Goal: Find specific page/section: Find specific page/section

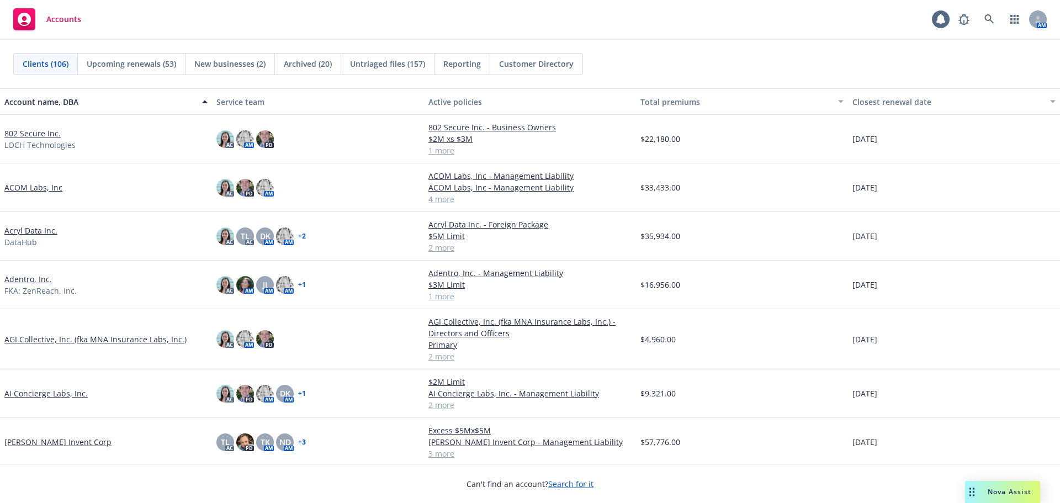
click at [33, 136] on link "802 Secure Inc." at bounding box center [32, 133] width 56 height 12
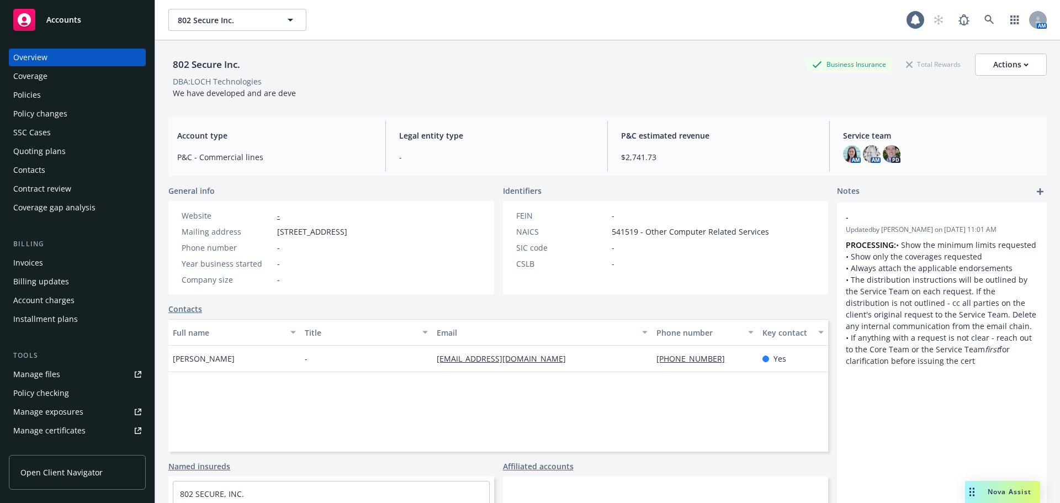
click at [42, 375] on div "Manage files" at bounding box center [36, 374] width 47 height 18
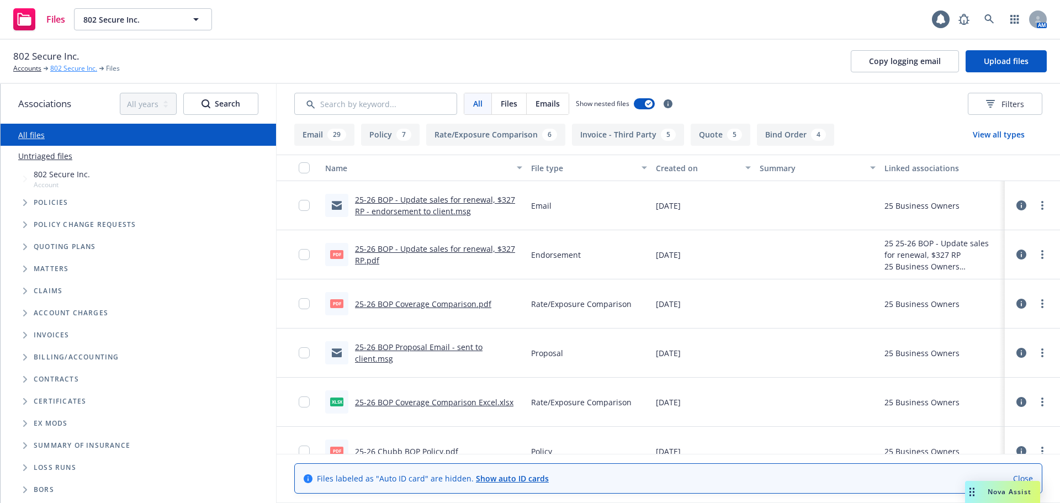
click at [66, 64] on link "802 Secure Inc." at bounding box center [73, 68] width 47 height 10
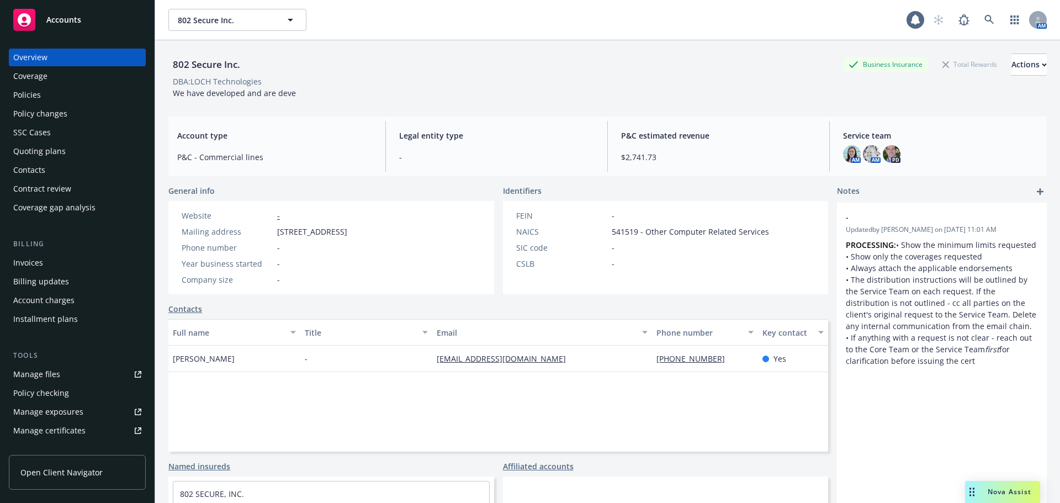
click at [73, 369] on link "Manage files" at bounding box center [77, 374] width 137 height 18
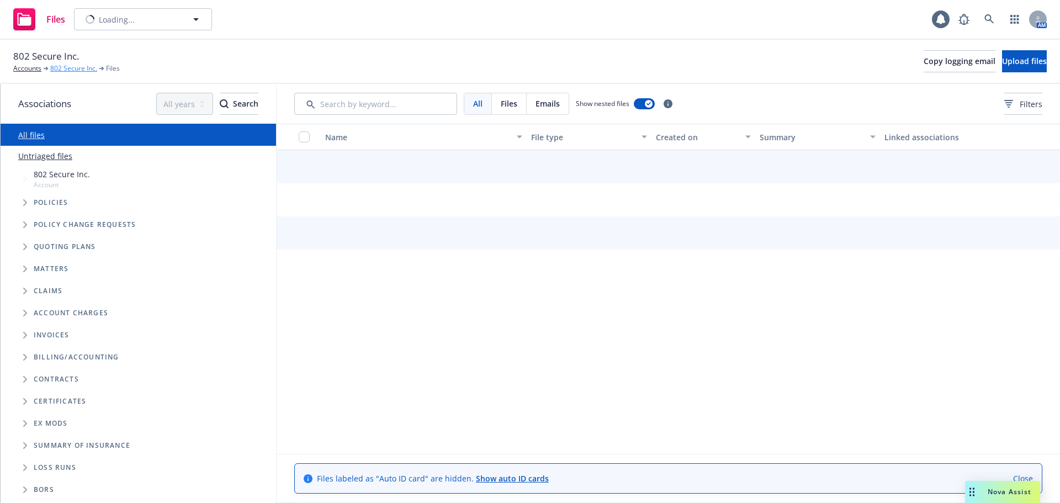
click at [72, 67] on link "802 Secure Inc." at bounding box center [73, 68] width 47 height 10
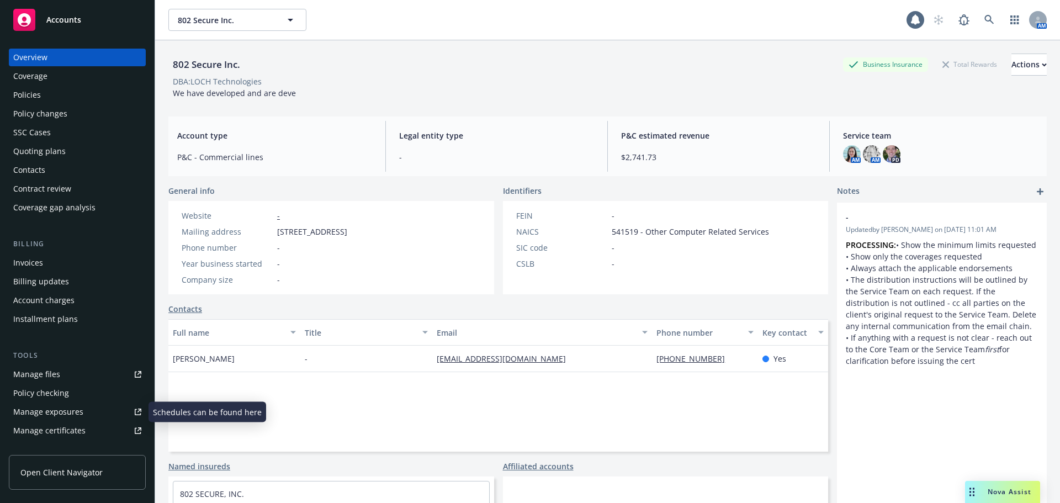
click at [83, 376] on link "Manage files" at bounding box center [77, 374] width 137 height 18
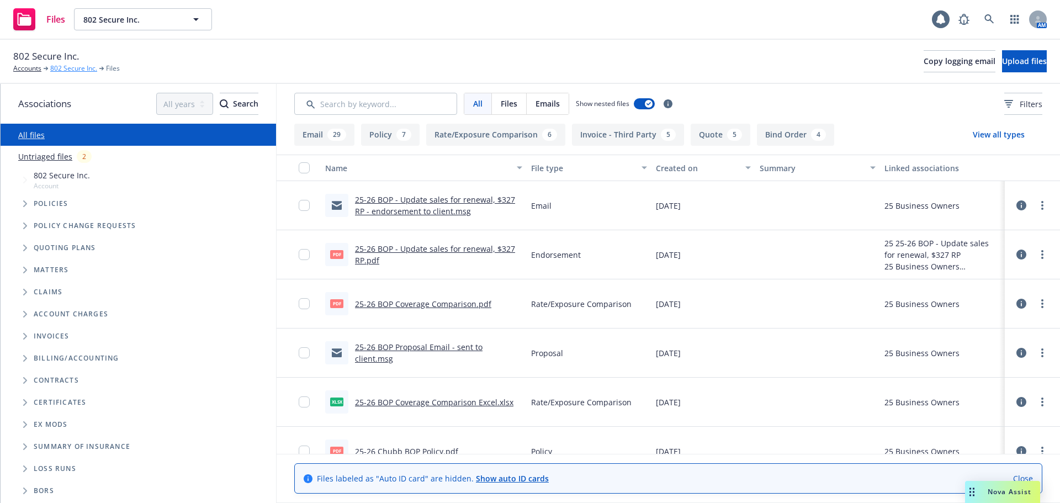
click at [60, 68] on link "802 Secure Inc." at bounding box center [73, 68] width 47 height 10
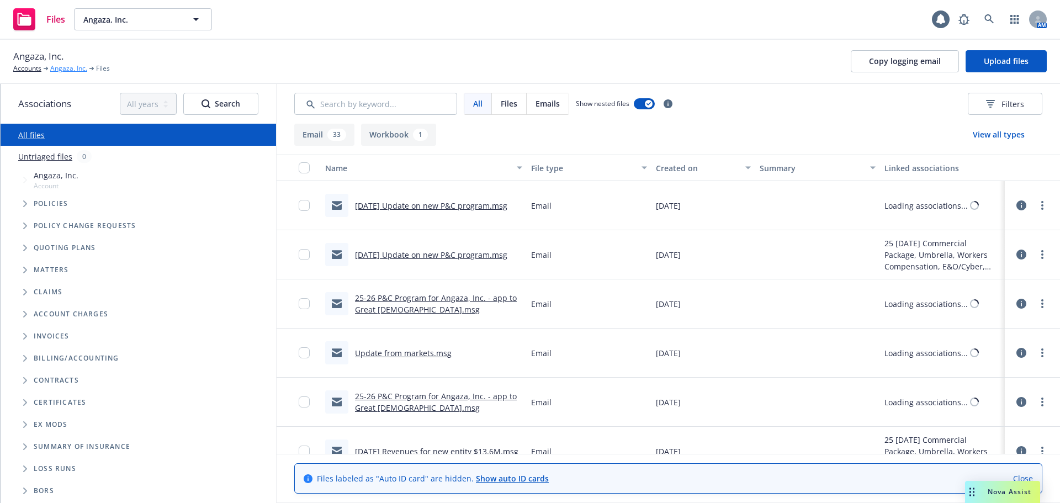
click at [65, 71] on link "Angaza, Inc." at bounding box center [68, 68] width 37 height 10
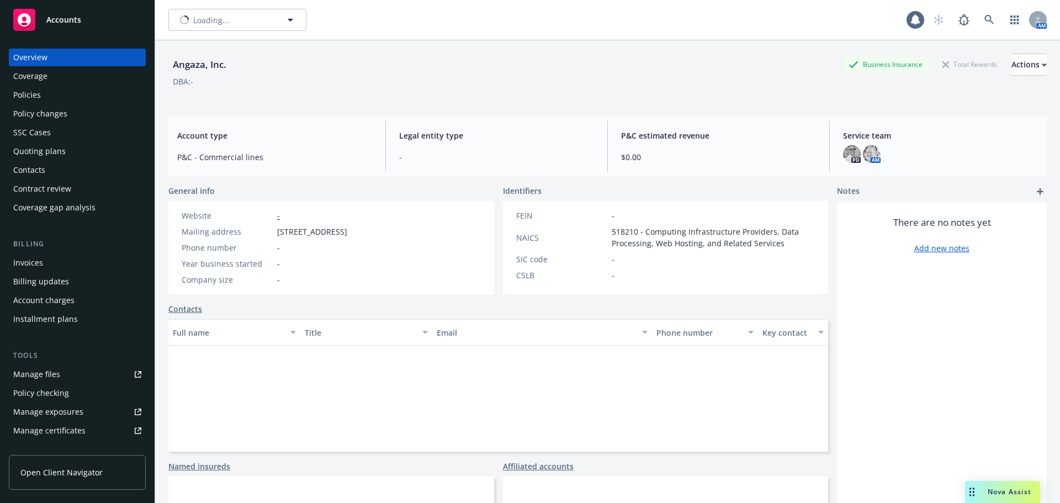
type input "Angaza, Inc."
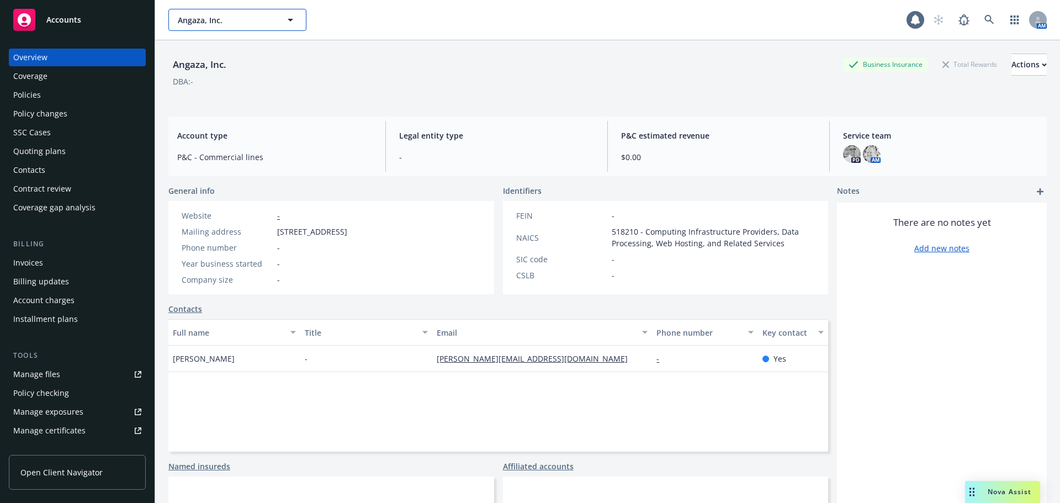
click at [229, 19] on span "Angaza, Inc." at bounding box center [225, 20] width 95 height 12
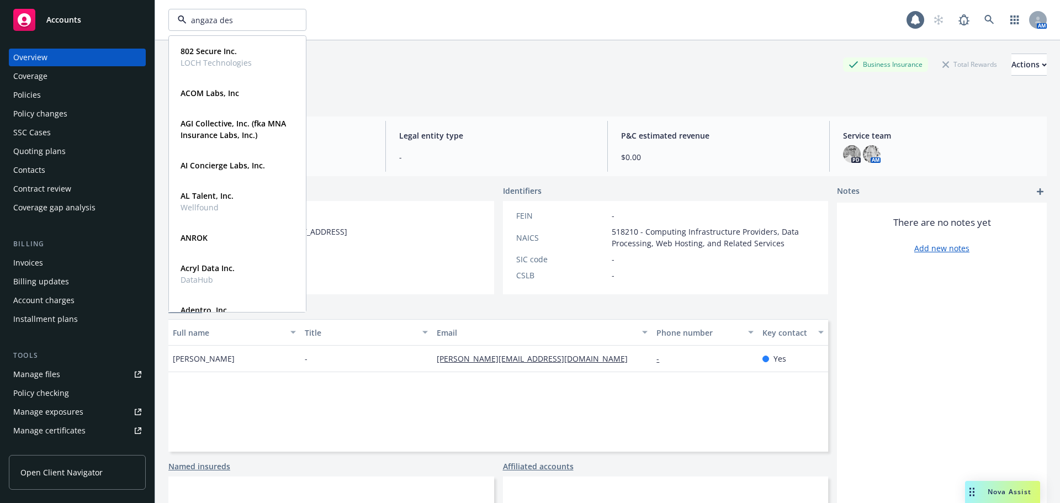
type input "angaza desi"
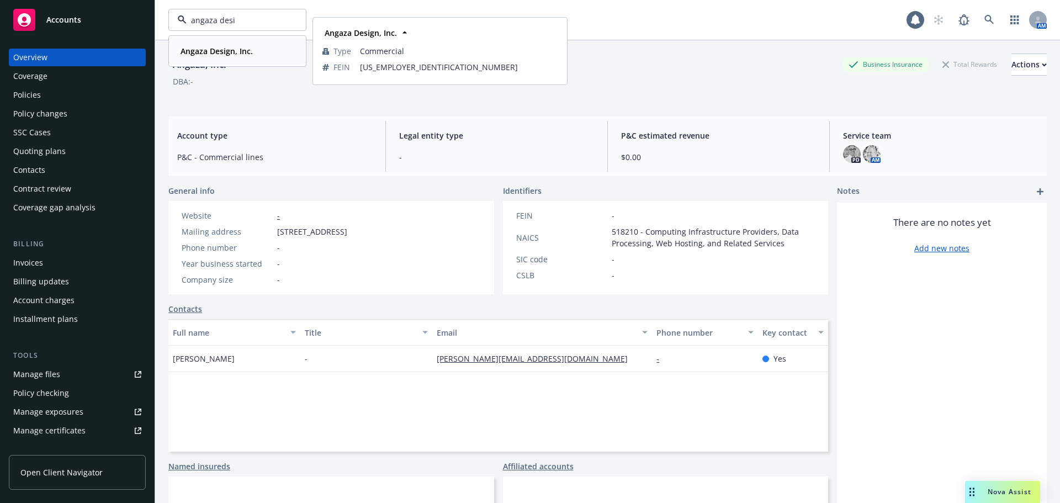
click at [246, 52] on strong "Angaza Design, Inc." at bounding box center [216, 51] width 72 height 10
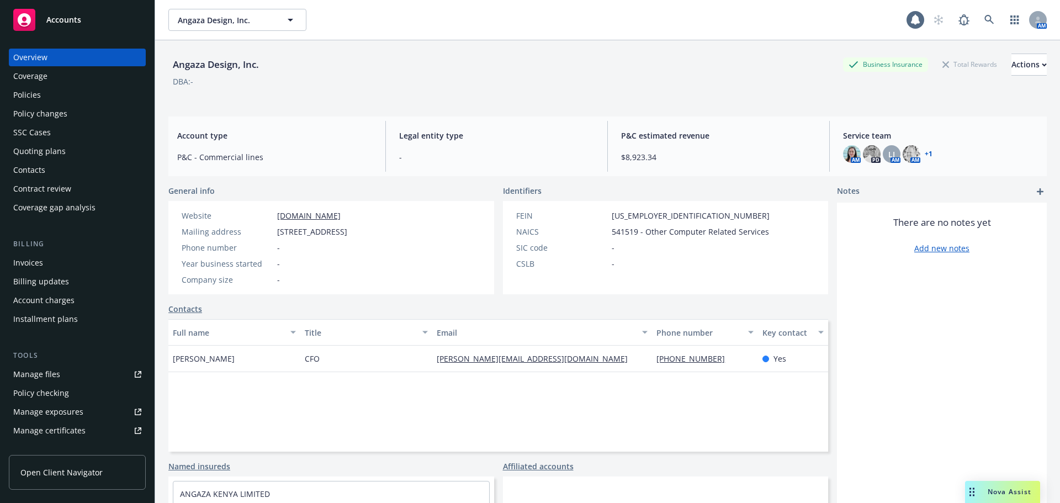
click at [47, 101] on div "Policies" at bounding box center [77, 95] width 128 height 18
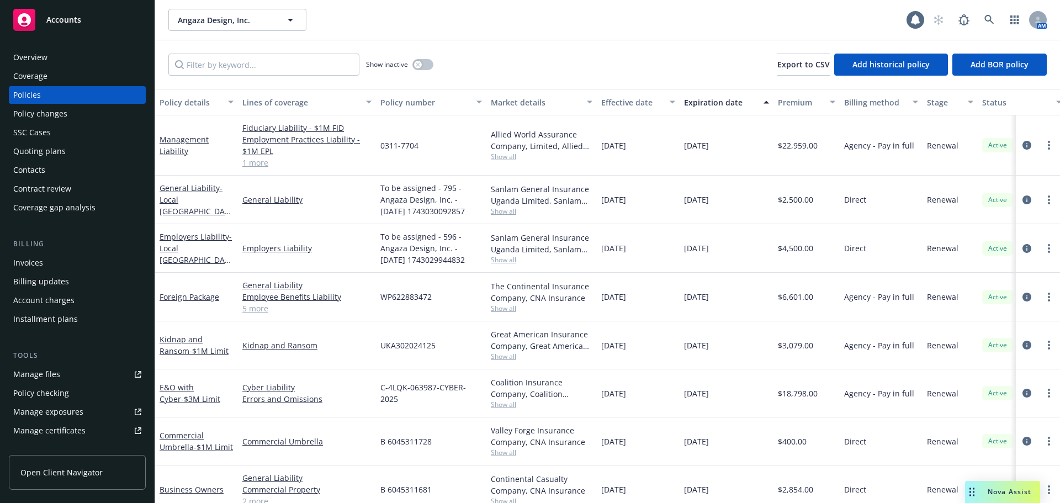
scroll to position [55, 0]
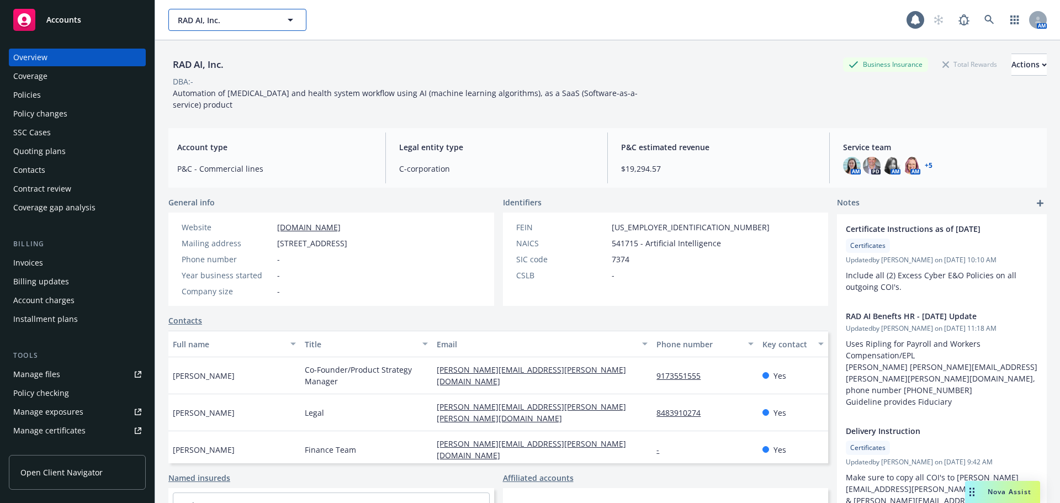
click at [266, 20] on span "RAD AI, Inc." at bounding box center [225, 20] width 95 height 12
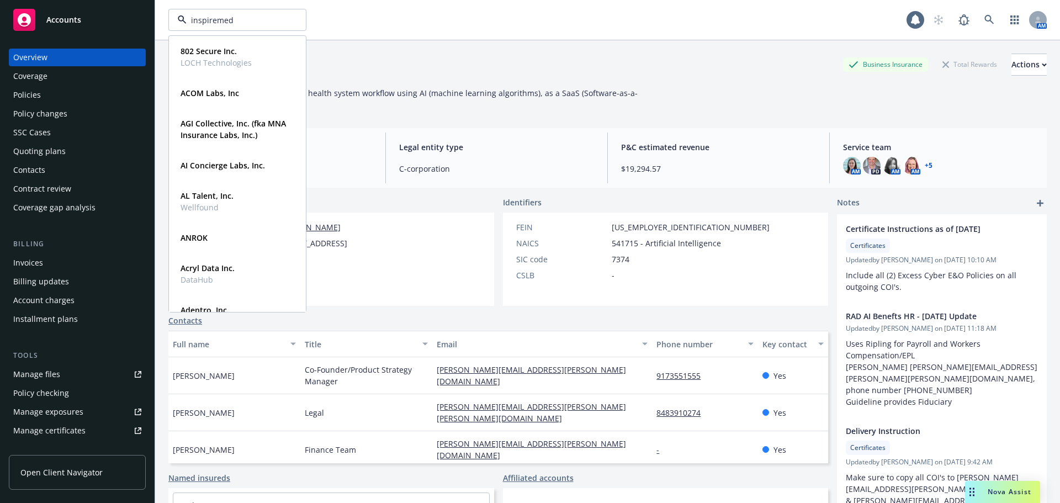
type input "inspiremed"
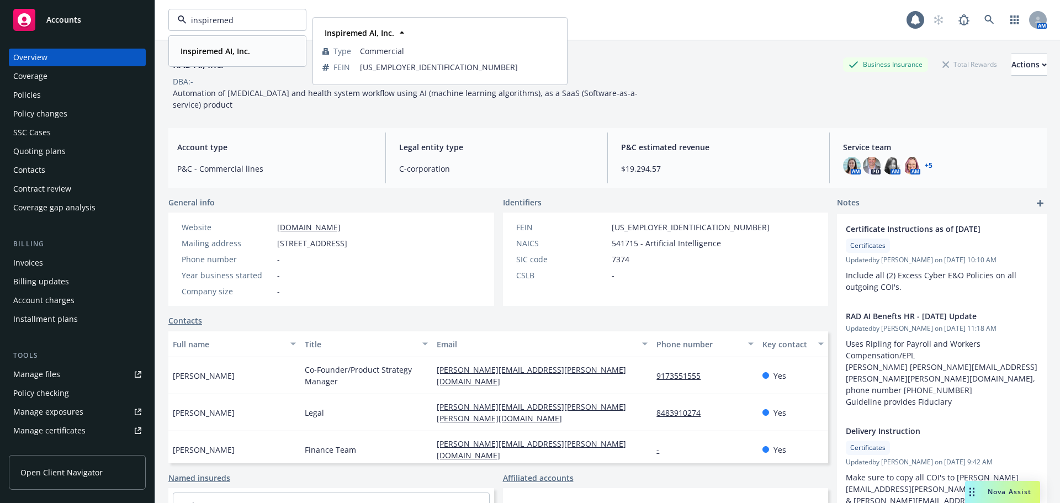
click at [219, 51] on strong "Inspiremed AI, Inc." at bounding box center [215, 51] width 70 height 10
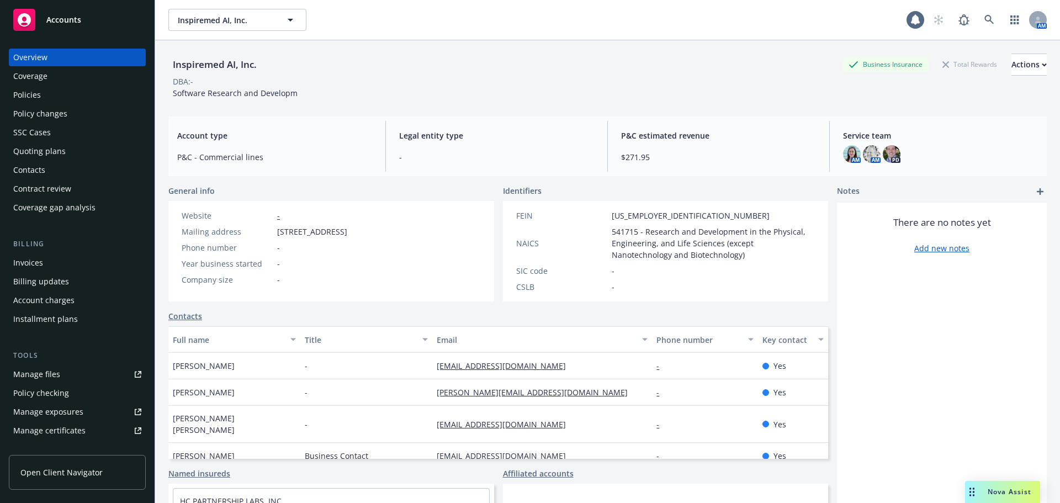
click at [63, 96] on div "Policies" at bounding box center [77, 95] width 128 height 18
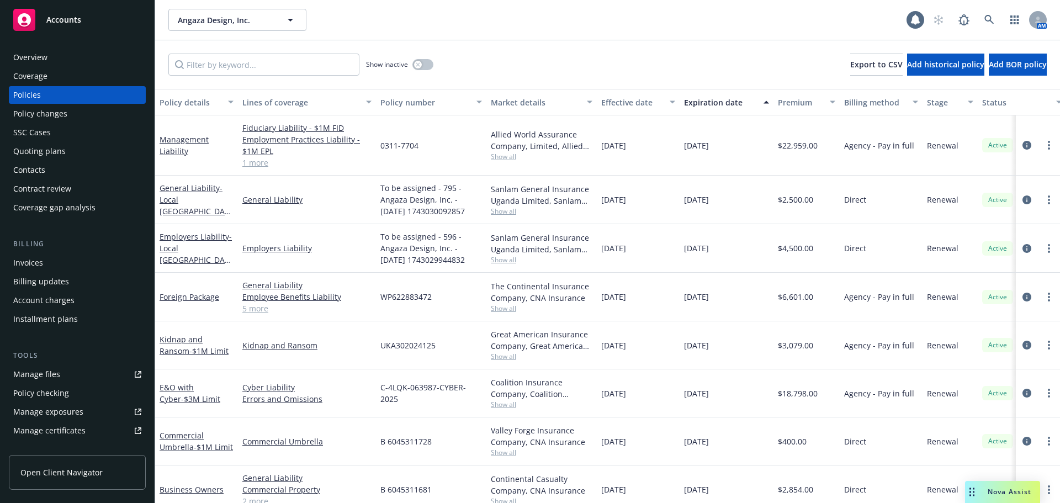
scroll to position [55, 0]
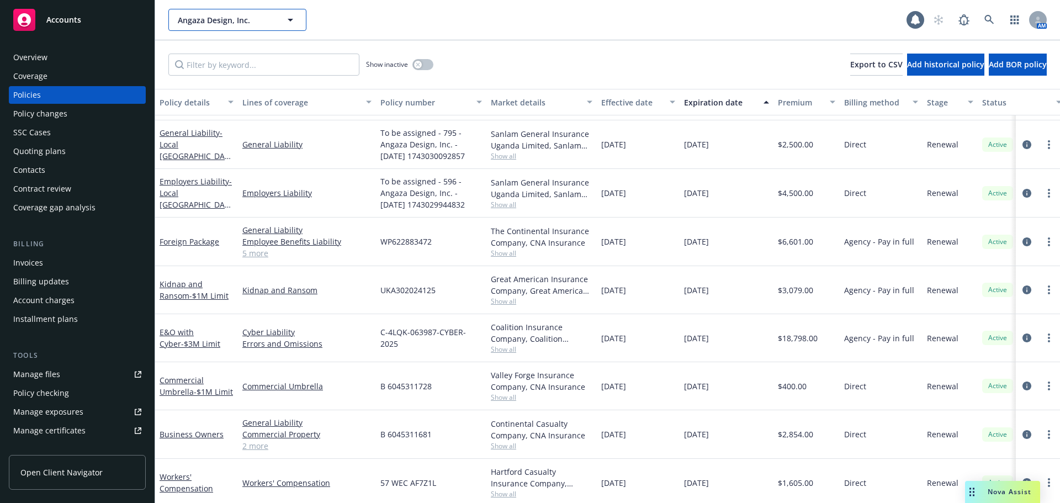
click at [200, 25] on span "Angaza Design, Inc." at bounding box center [225, 20] width 95 height 12
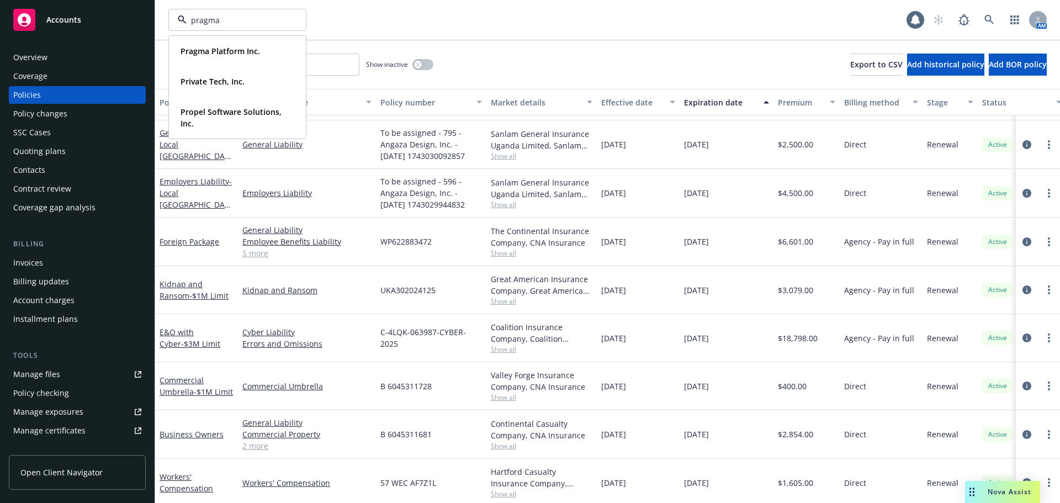
type input "pragma"
click at [235, 52] on strong "Pragma Platform Inc." at bounding box center [219, 51] width 79 height 10
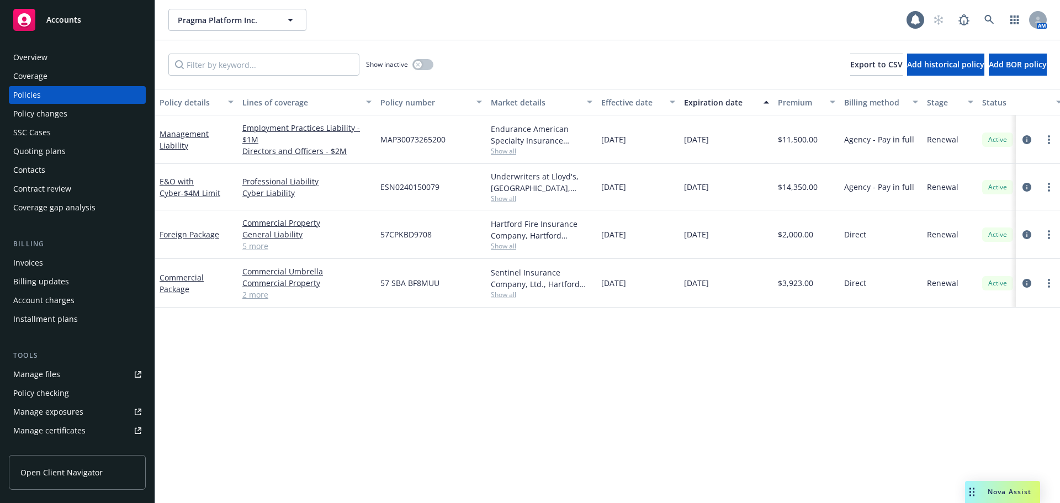
click at [494, 200] on span "Show all" at bounding box center [542, 198] width 102 height 9
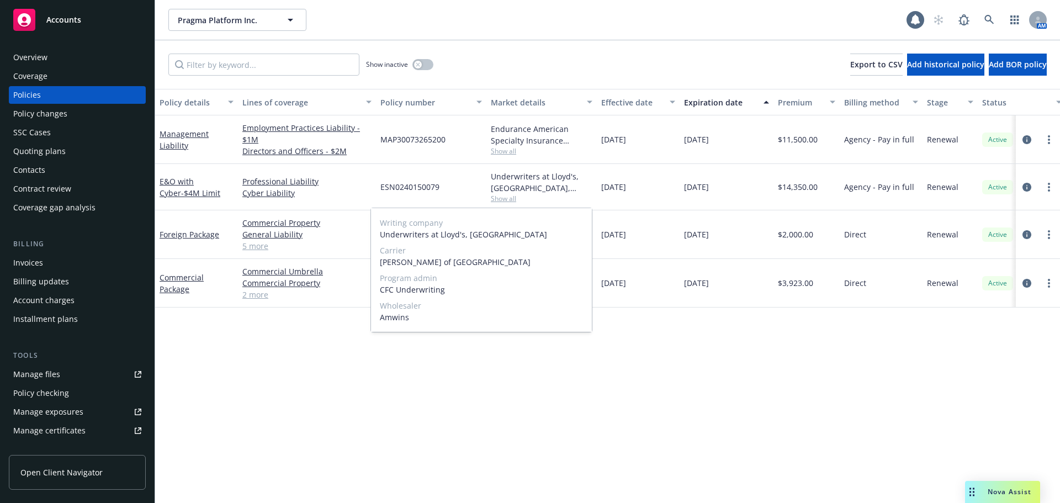
click at [494, 200] on span "Show all" at bounding box center [542, 198] width 102 height 9
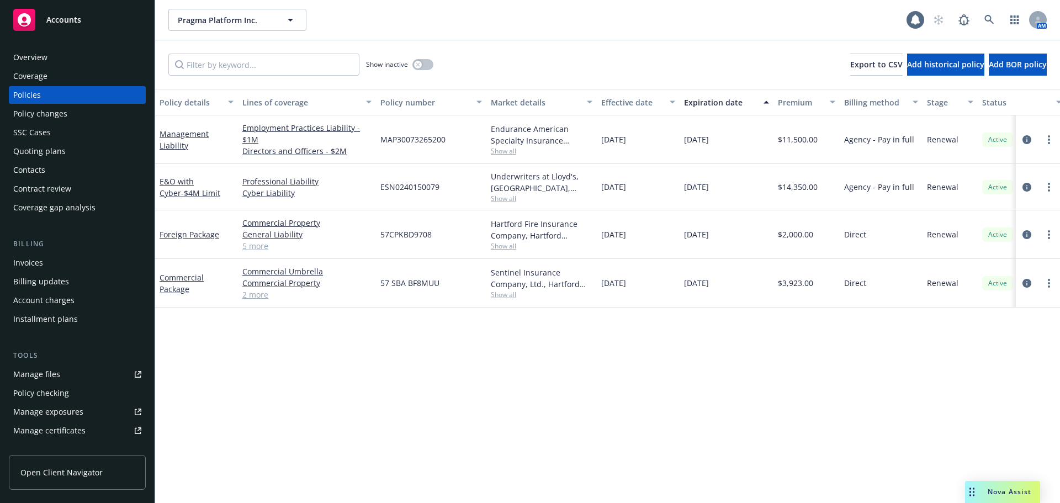
click at [674, 339] on div "Policy details Lines of coverage Policy number Market details Effective date Ex…" at bounding box center [607, 296] width 904 height 414
click at [631, 104] on div "Effective date" at bounding box center [632, 103] width 62 height 12
